Goal: Task Accomplishment & Management: Use online tool/utility

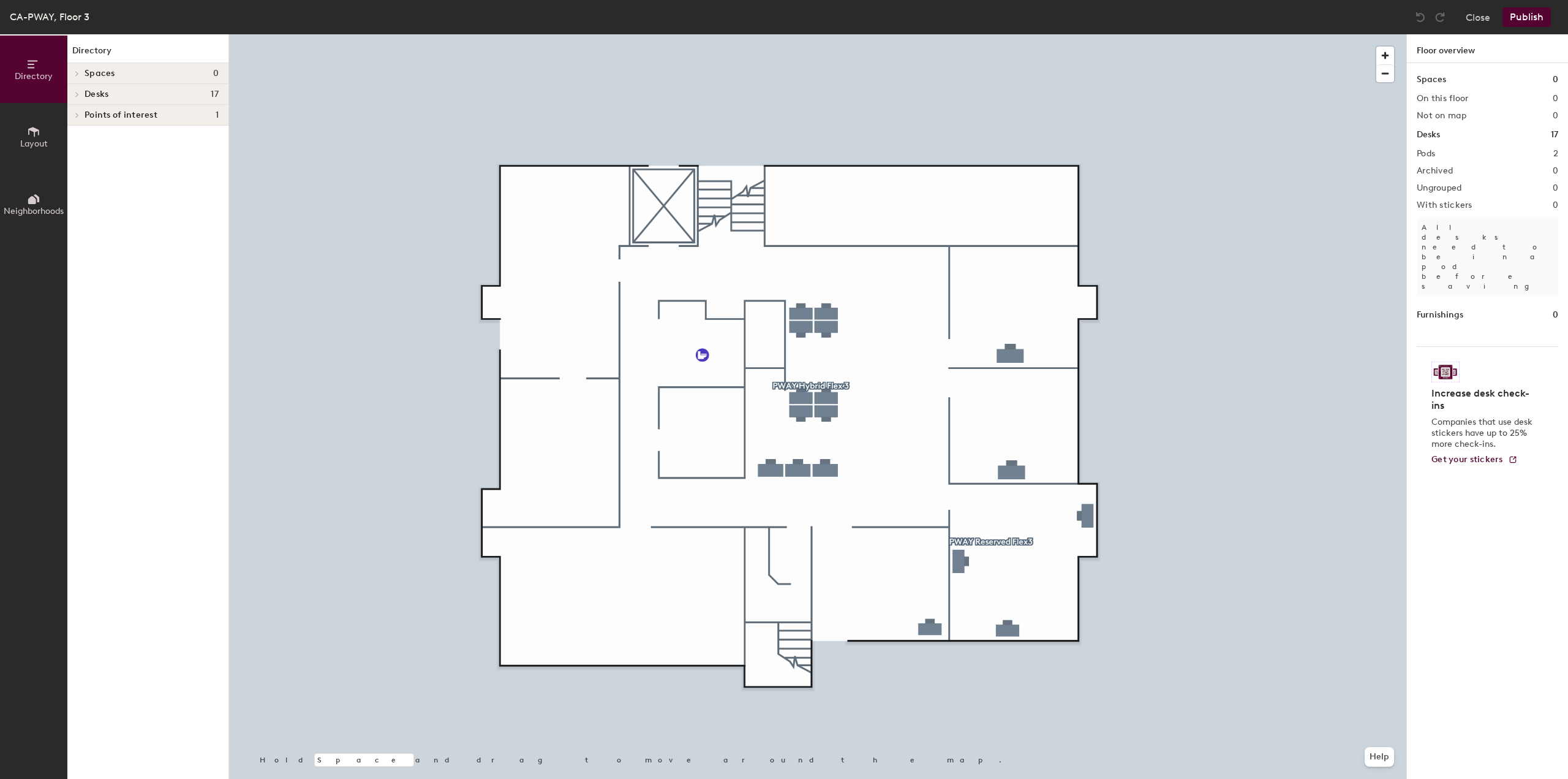
click at [99, 95] on span "Desks" at bounding box center [96, 94] width 24 height 10
click at [108, 136] on span "PWAY Reserved Flex3" at bounding box center [127, 137] width 85 height 10
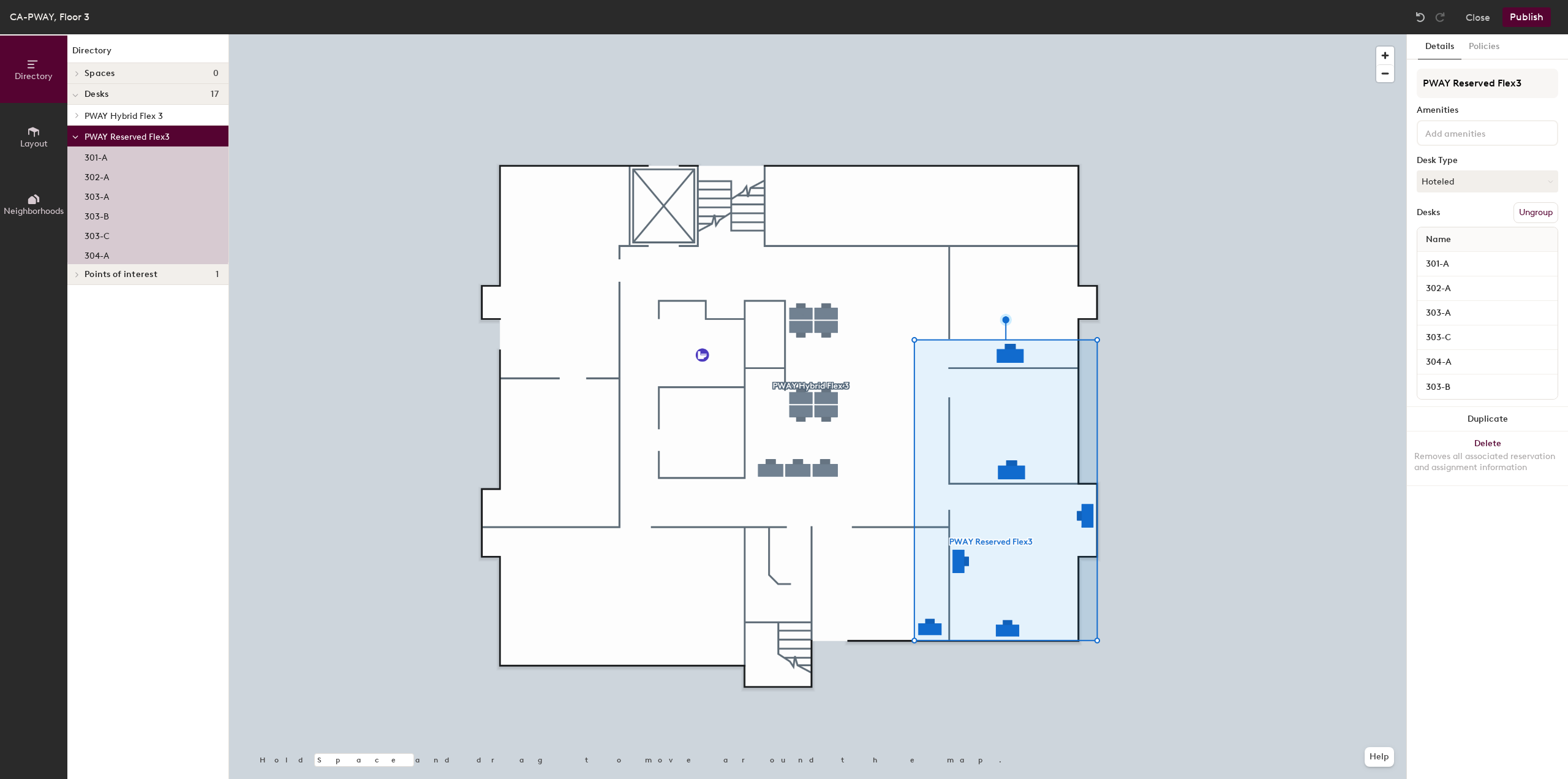
click at [1534, 209] on button "Ungroup" at bounding box center [1536, 213] width 45 height 21
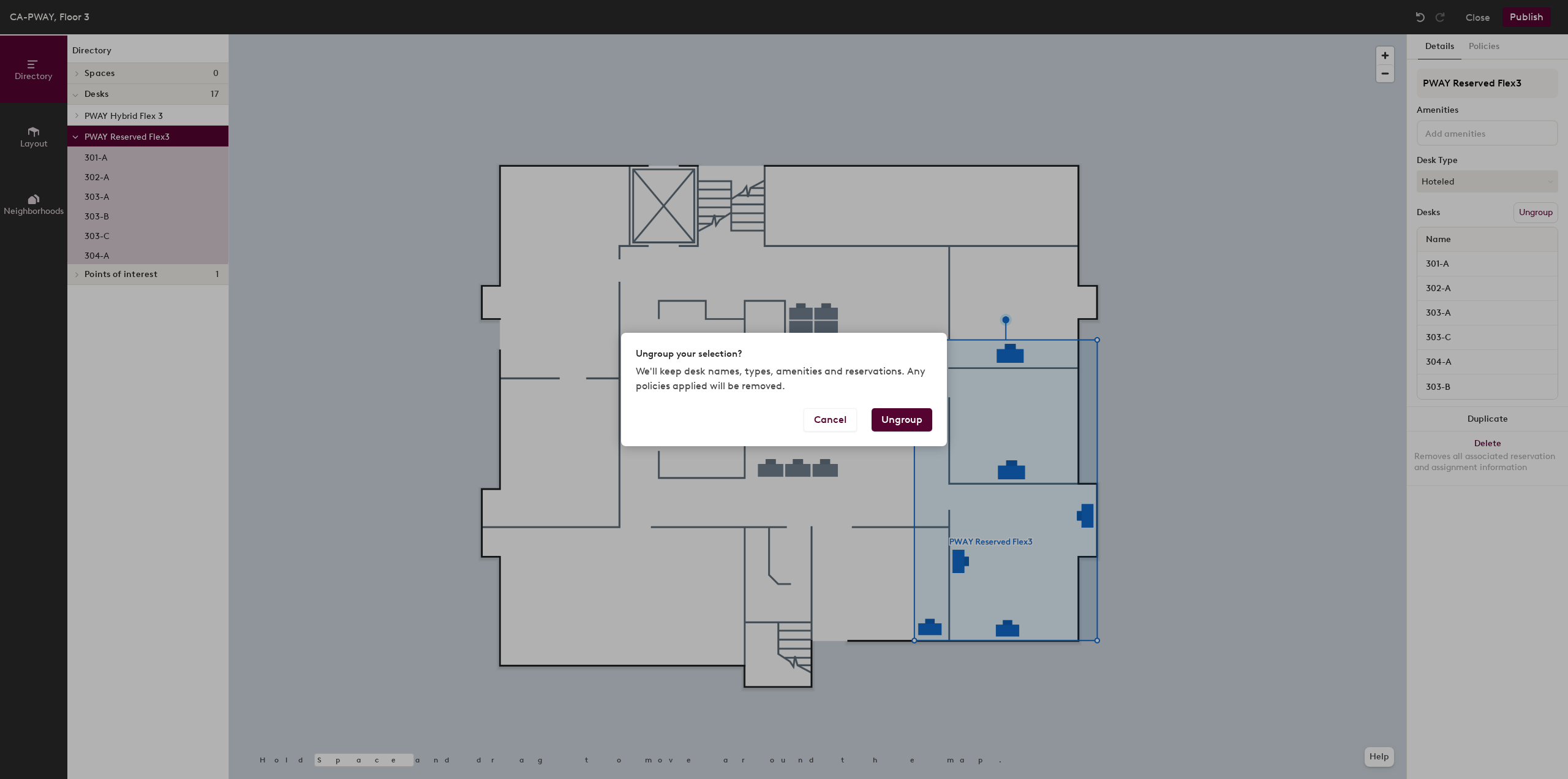
click at [882, 428] on button "Ungroup" at bounding box center [901, 420] width 61 height 23
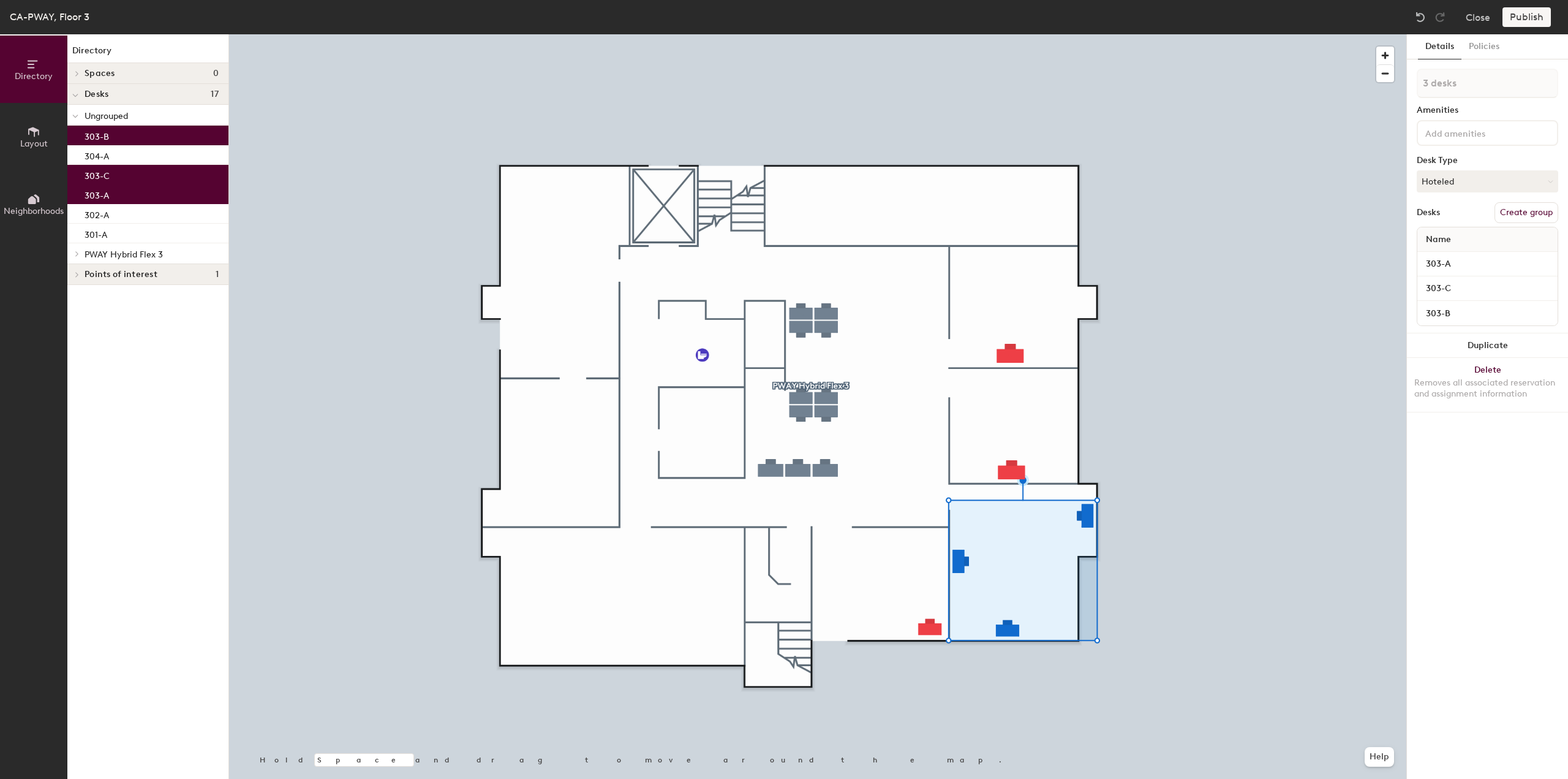
click at [1518, 205] on button "Create group" at bounding box center [1526, 213] width 64 height 21
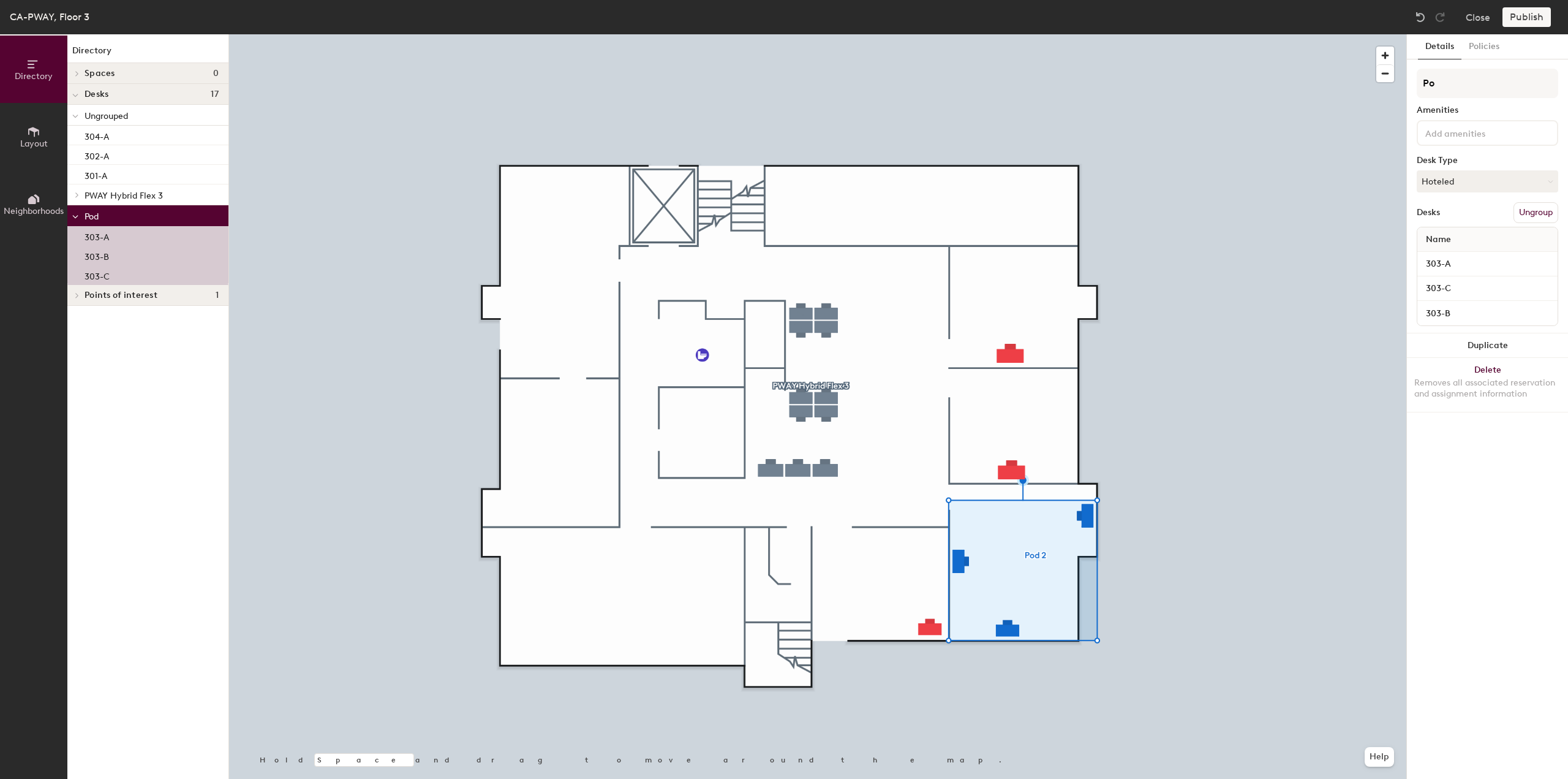
type input "P"
type input "PWAY Hybrid Flex3"
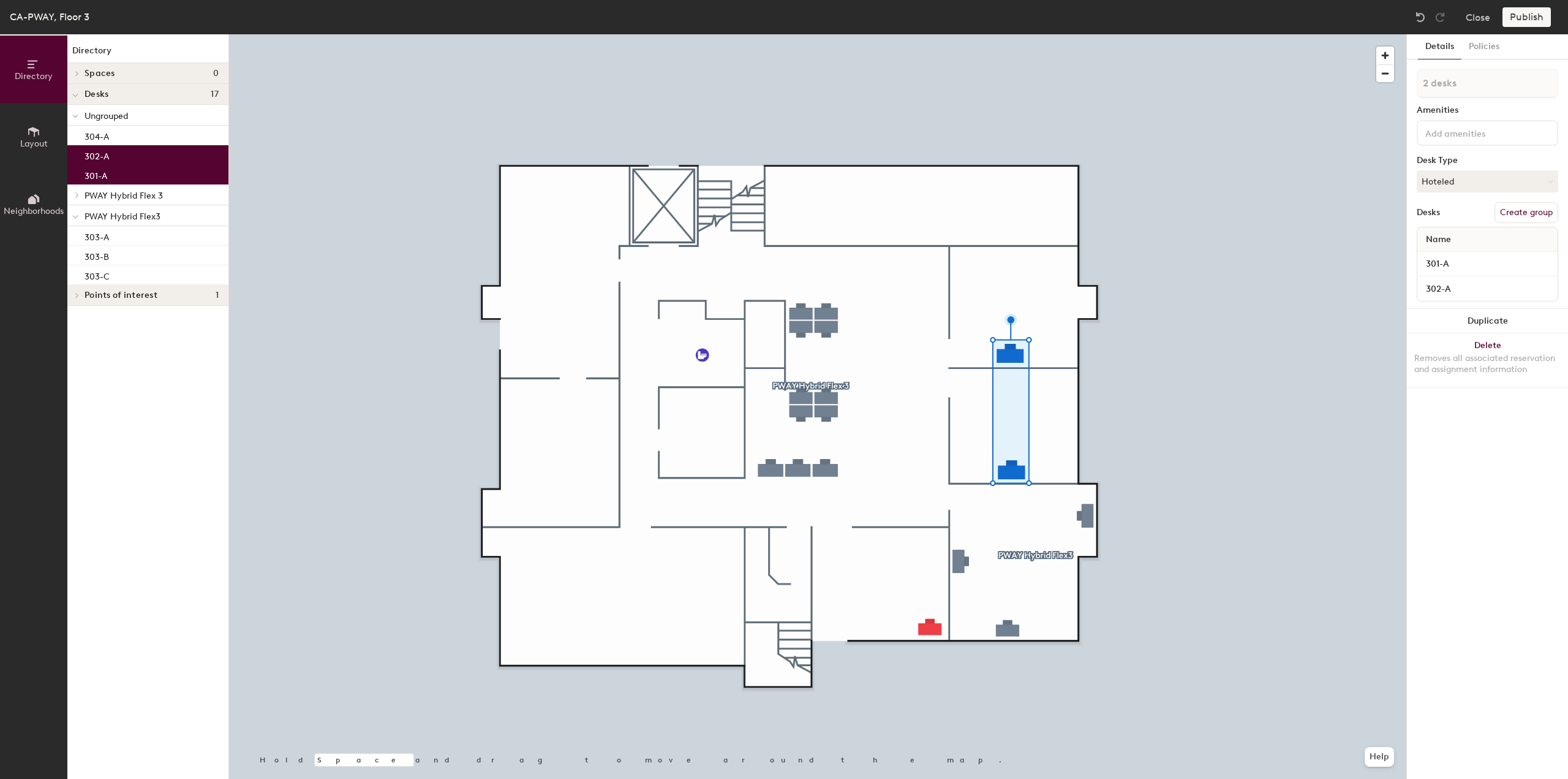
click at [1527, 213] on button "Create group" at bounding box center [1526, 213] width 64 height 21
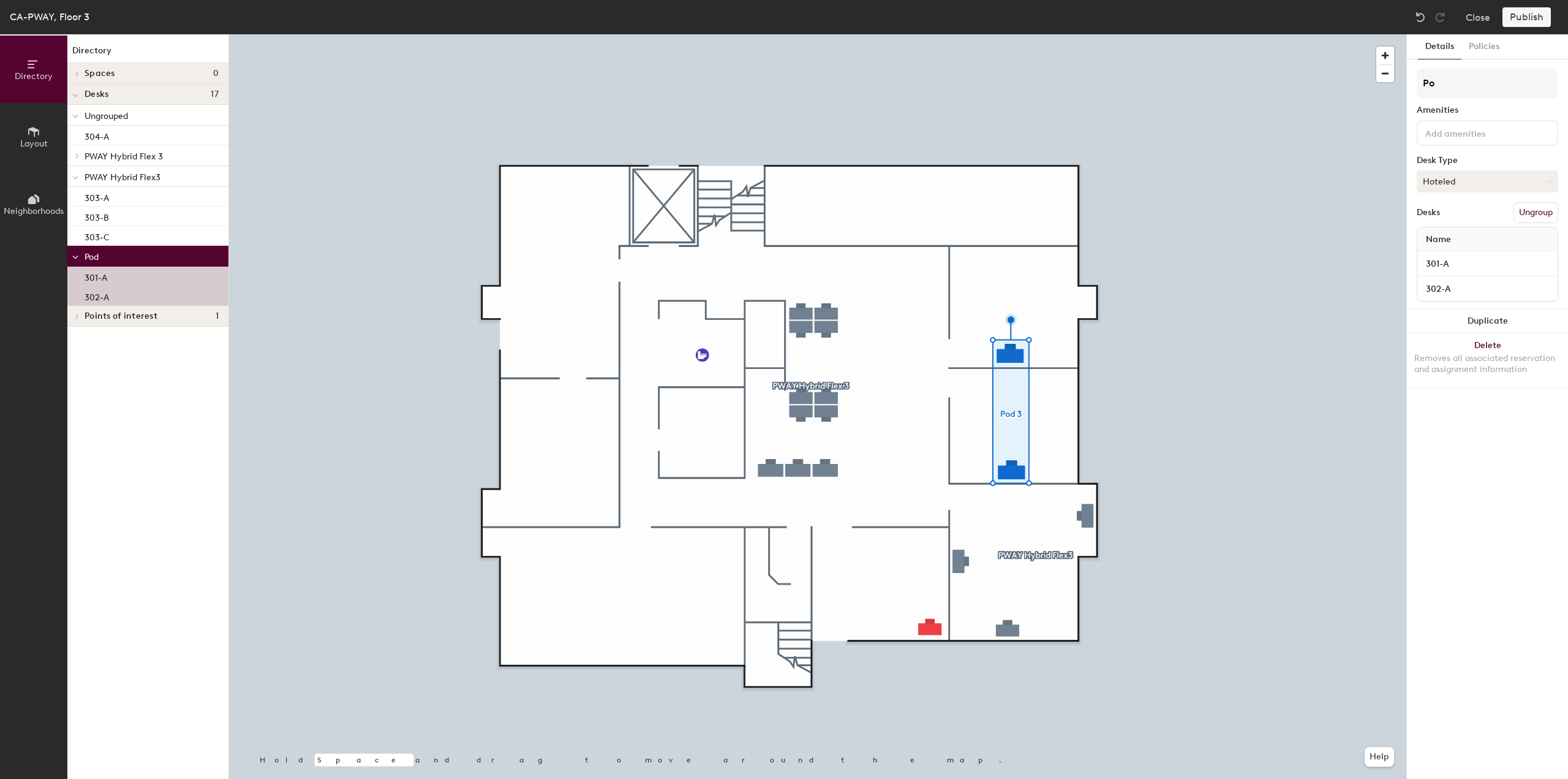
type input "P"
type input "PWAY Reserved Flex 3"
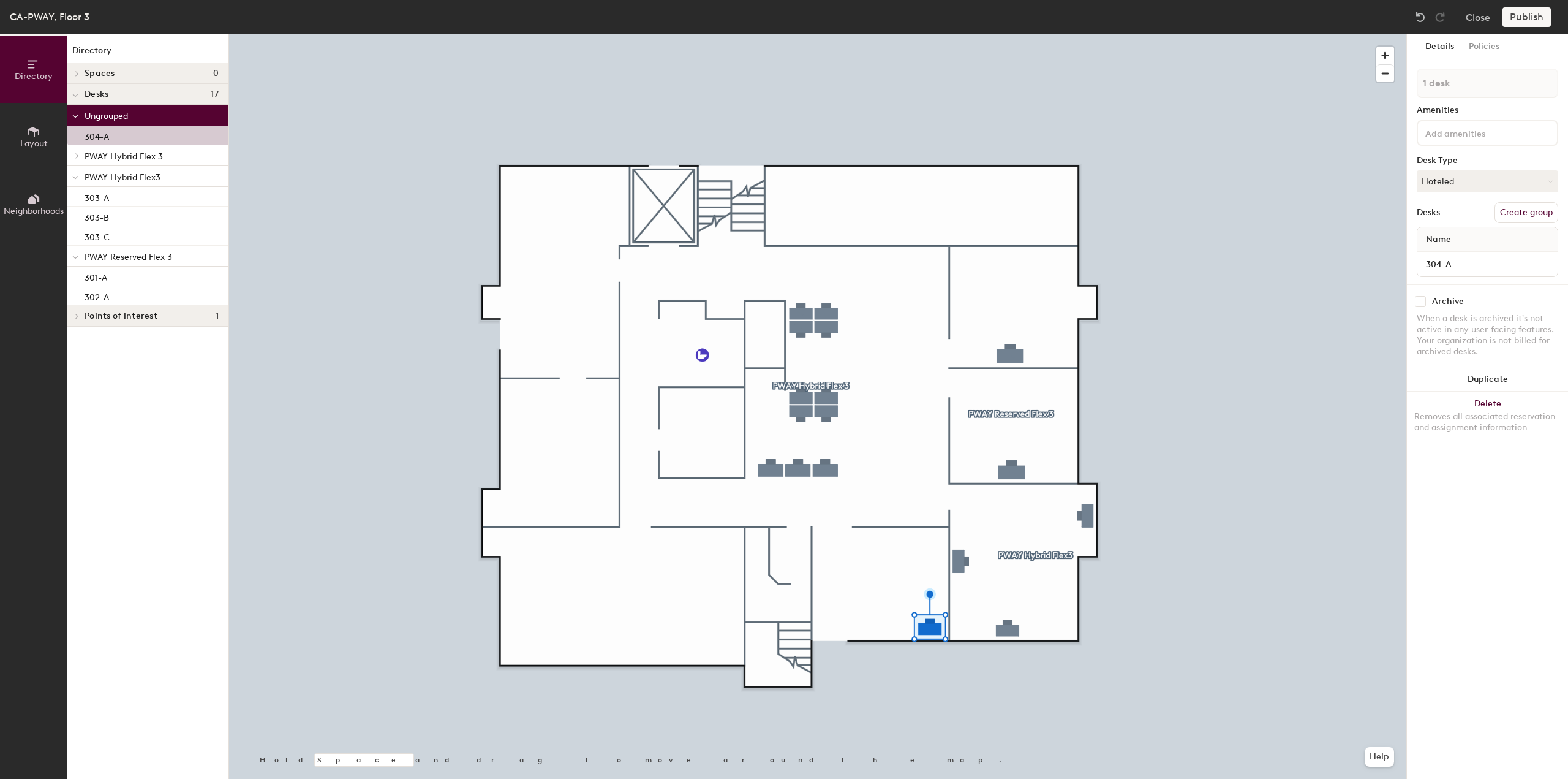
click at [1543, 216] on button "Create group" at bounding box center [1526, 213] width 64 height 21
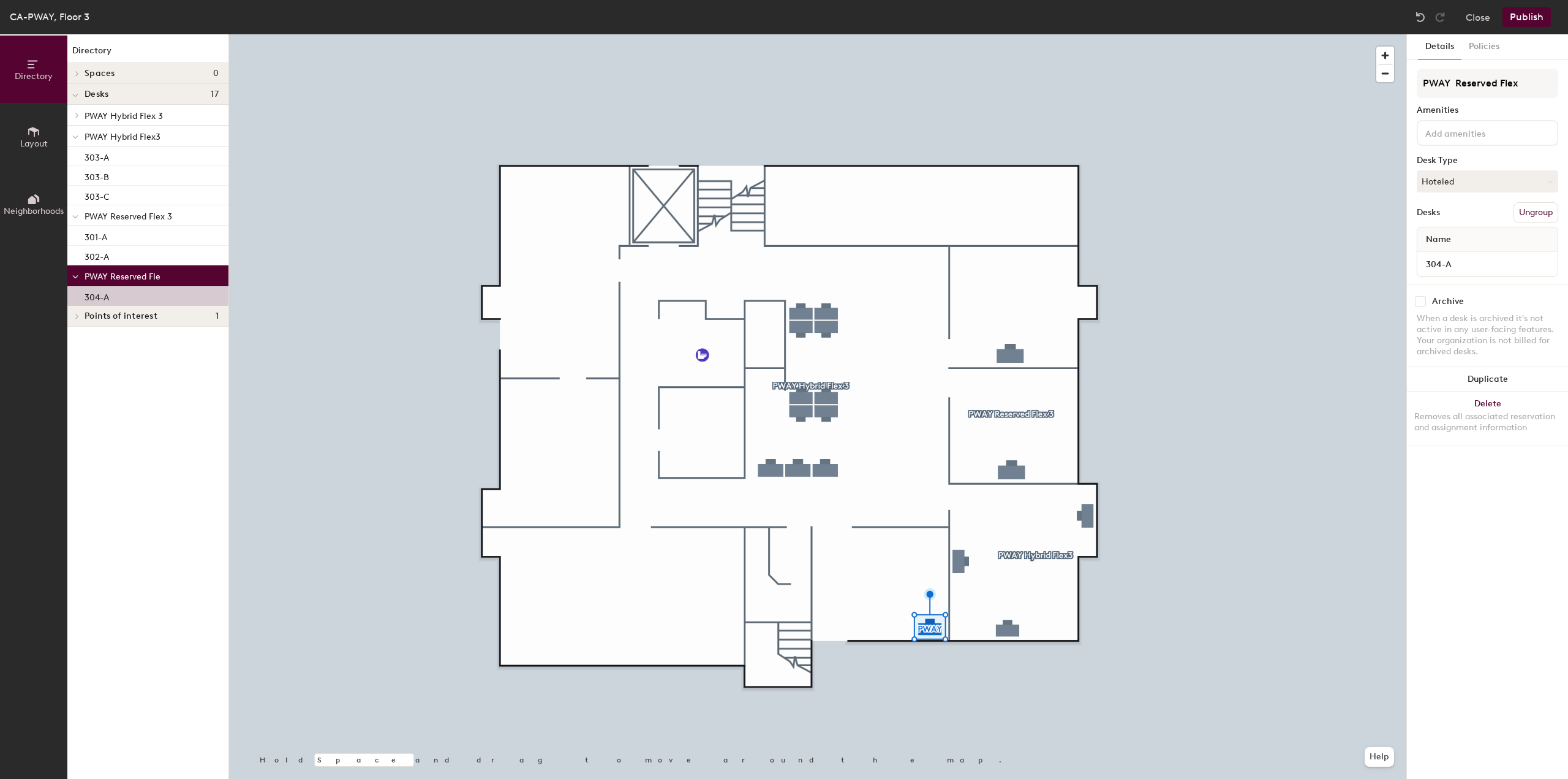
type input "PWAY Reserved Flex 3"
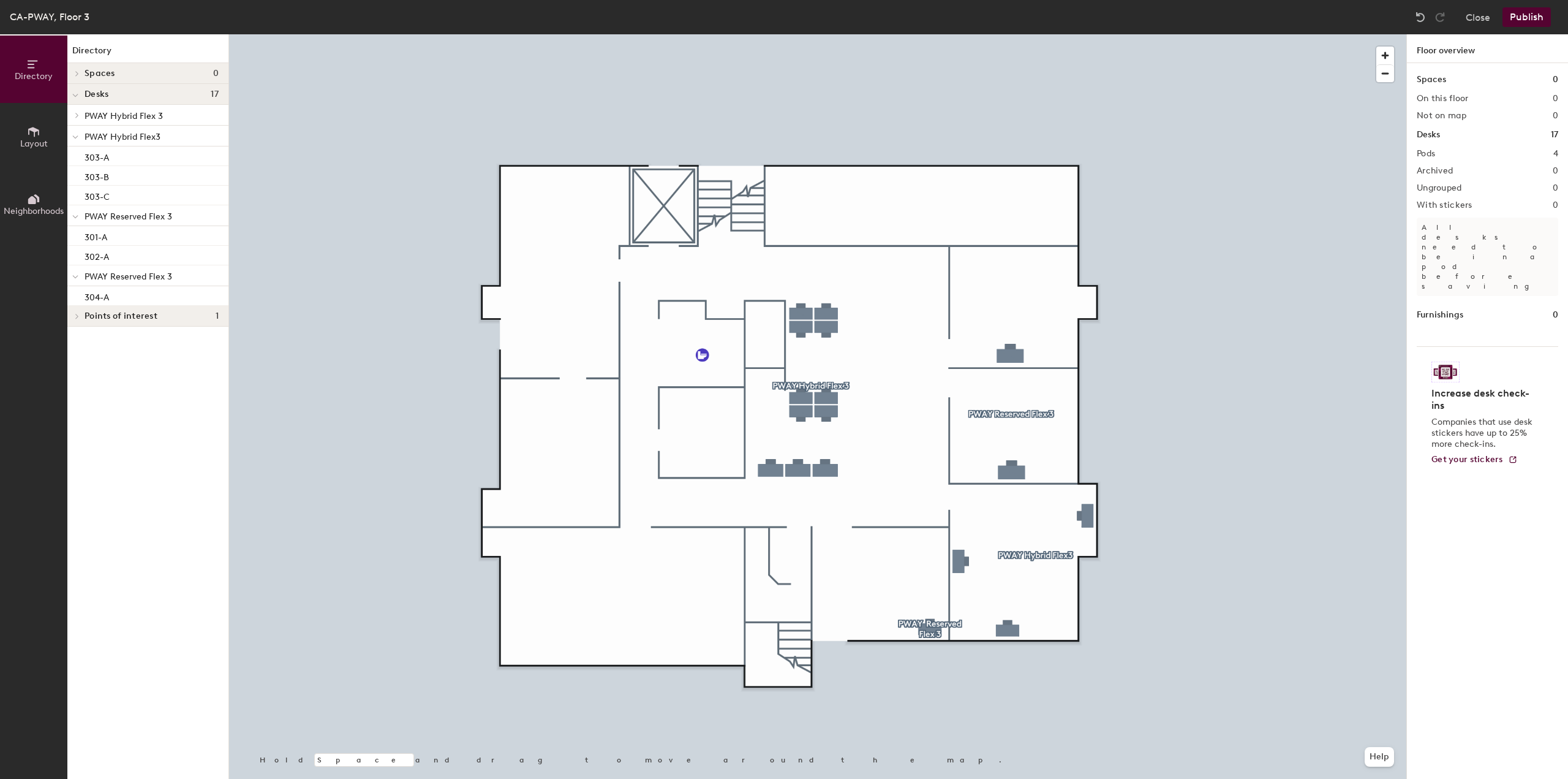
click at [1516, 26] on button "Publish" at bounding box center [1527, 17] width 49 height 20
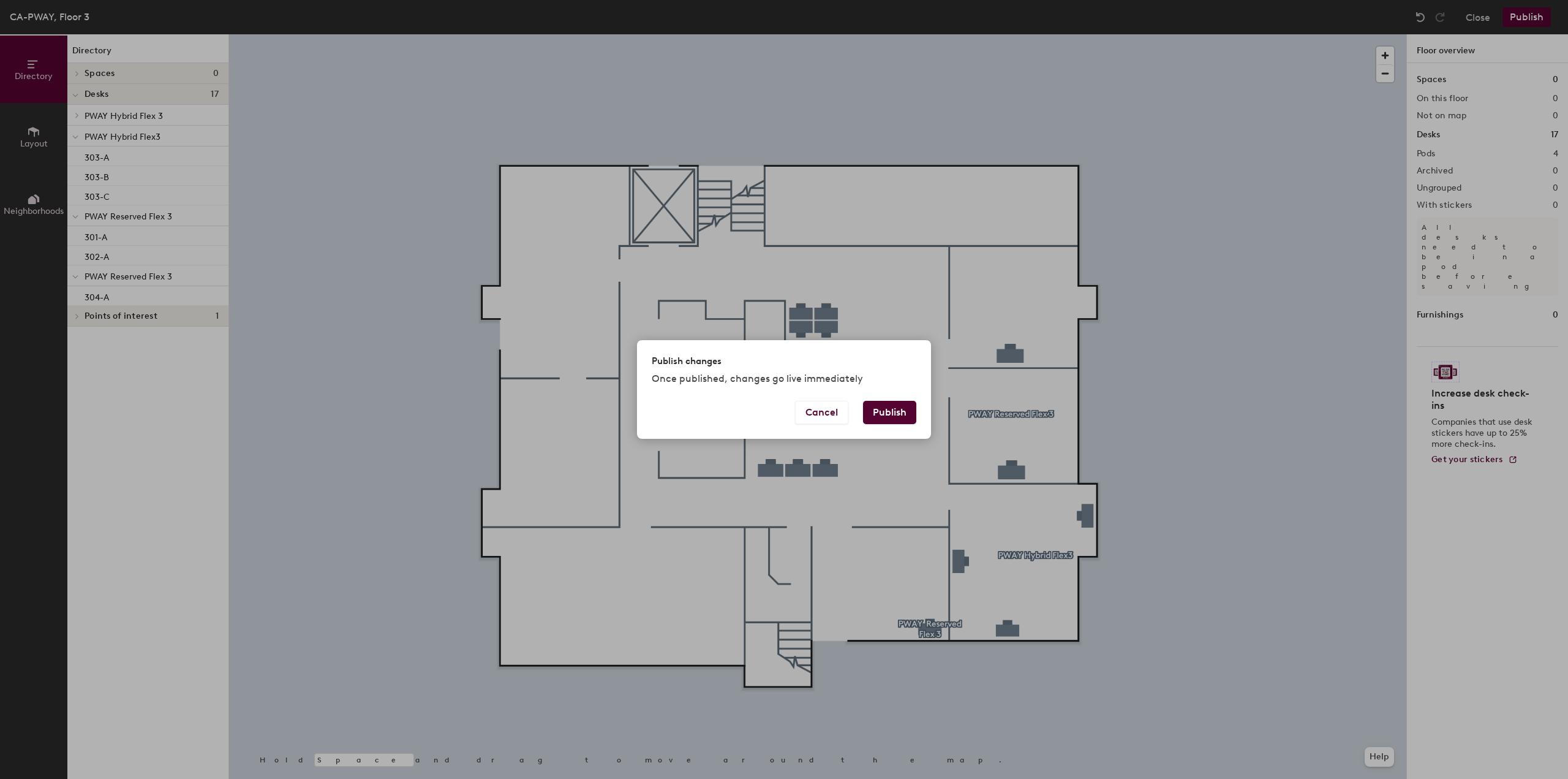
click at [882, 412] on button "Publish" at bounding box center [889, 412] width 53 height 23
